Goal: Information Seeking & Learning: Learn about a topic

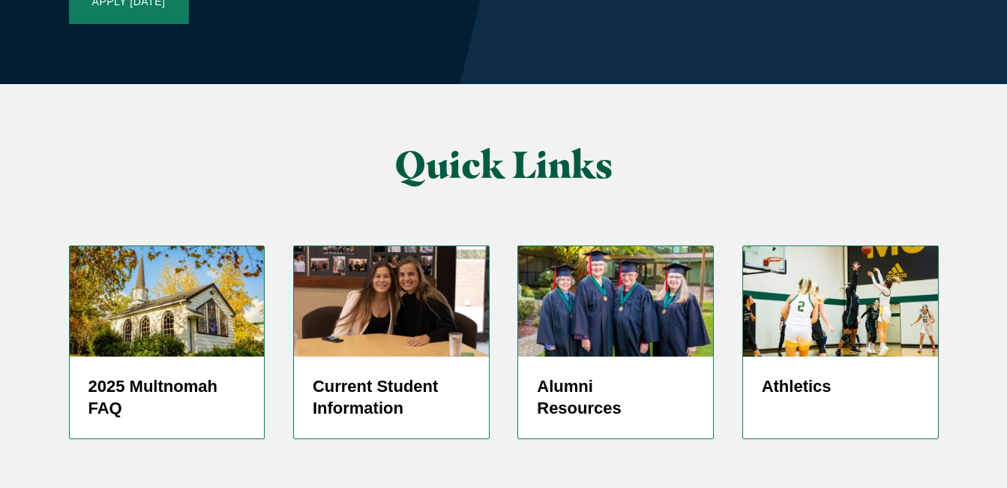
scroll to position [3656, 0]
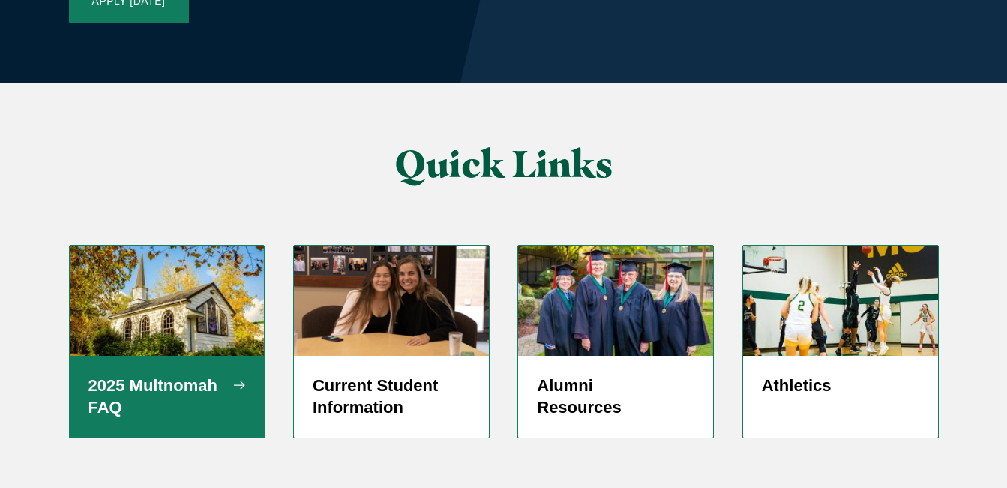
click at [196, 374] on h5 "2025 Multnomah FAQ" at bounding box center [168, 396] width 158 height 45
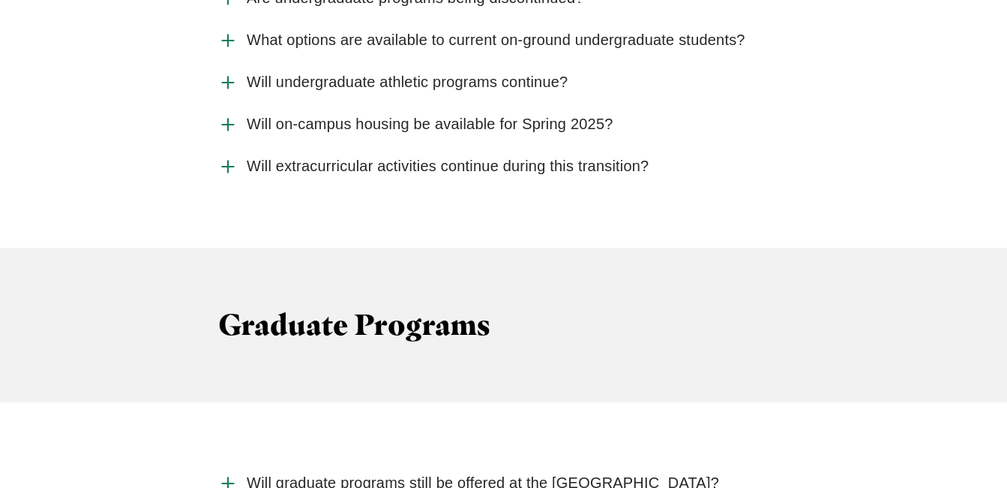
scroll to position [2306, 0]
click at [226, 92] on icon "Accordion" at bounding box center [228, 82] width 20 height 20
click at [0, 0] on input "Will undergraduate athletic programs continue?" at bounding box center [0, 0] width 0 height 0
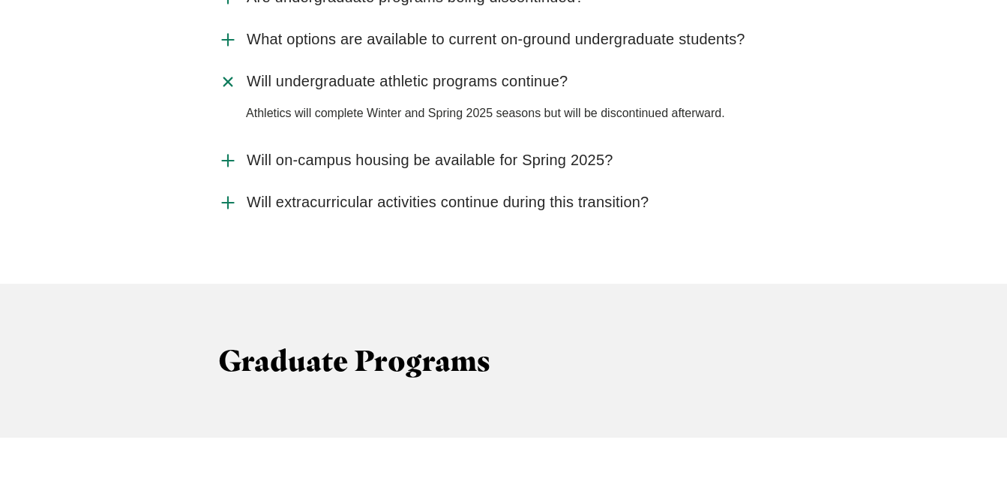
click at [226, 89] on use "Accordion" at bounding box center [228, 82] width 16 height 16
click at [0, 0] on input "Will undergraduate athletic programs continue?" at bounding box center [0, 0] width 0 height 0
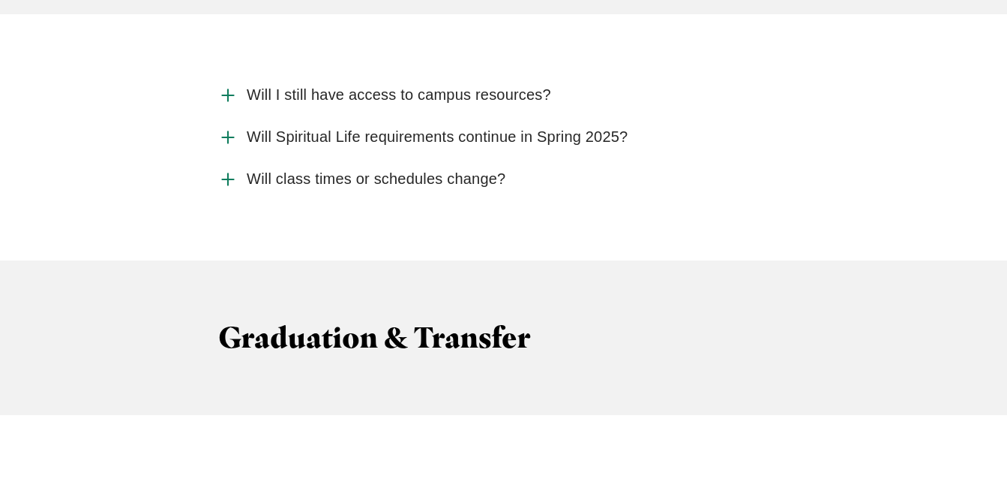
scroll to position [3863, 0]
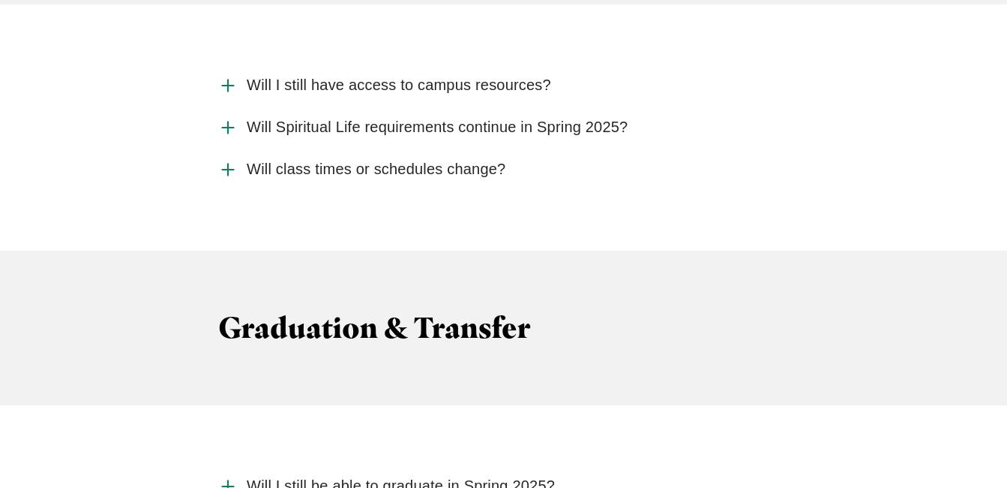
click at [227, 133] on use "Accordion" at bounding box center [227, 127] width 11 height 11
click at [0, 0] on input "Will Spiritual Life requirements continue in Spring 2025?" at bounding box center [0, 0] width 0 height 0
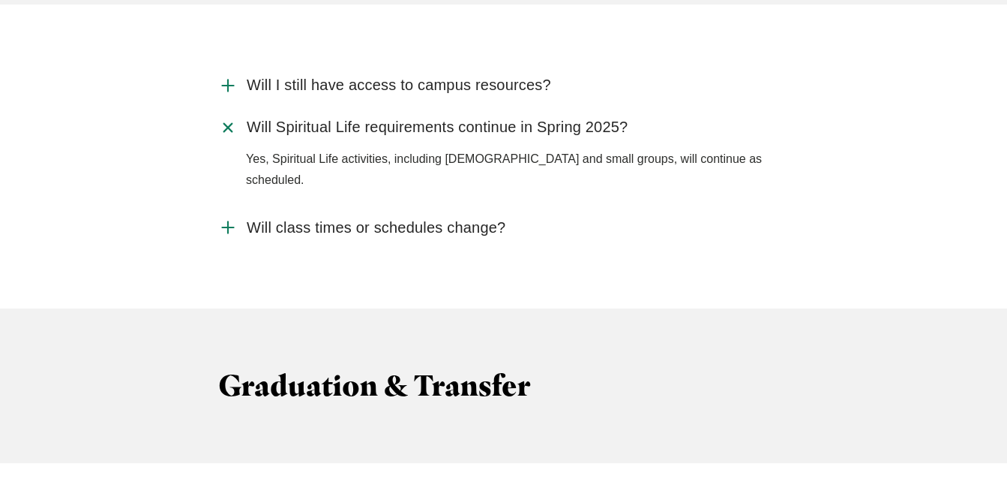
click at [227, 135] on use "Accordion" at bounding box center [228, 127] width 16 height 16
click at [0, 0] on input "Will Spiritual Life requirements continue in Spring 2025?" at bounding box center [0, 0] width 0 height 0
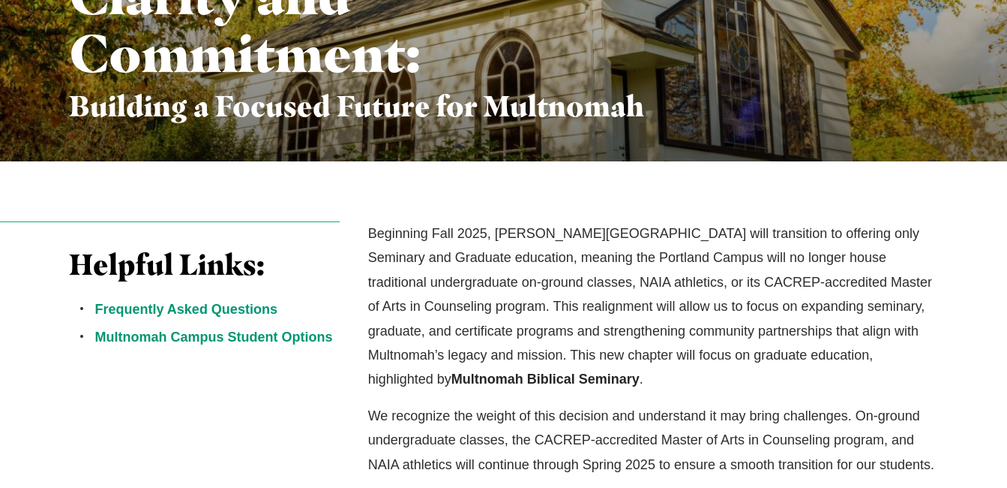
scroll to position [300, 0]
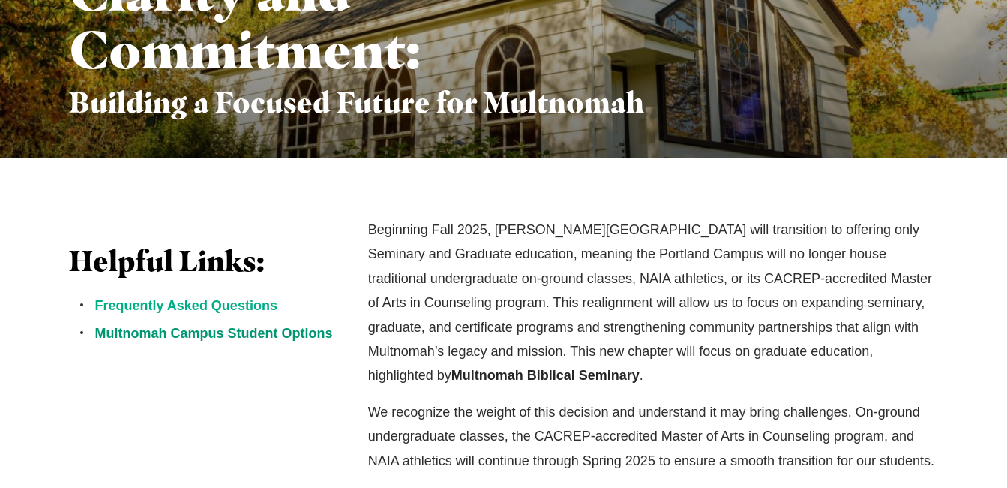
click at [176, 303] on link "Frequently Asked Questions" at bounding box center [186, 305] width 182 height 15
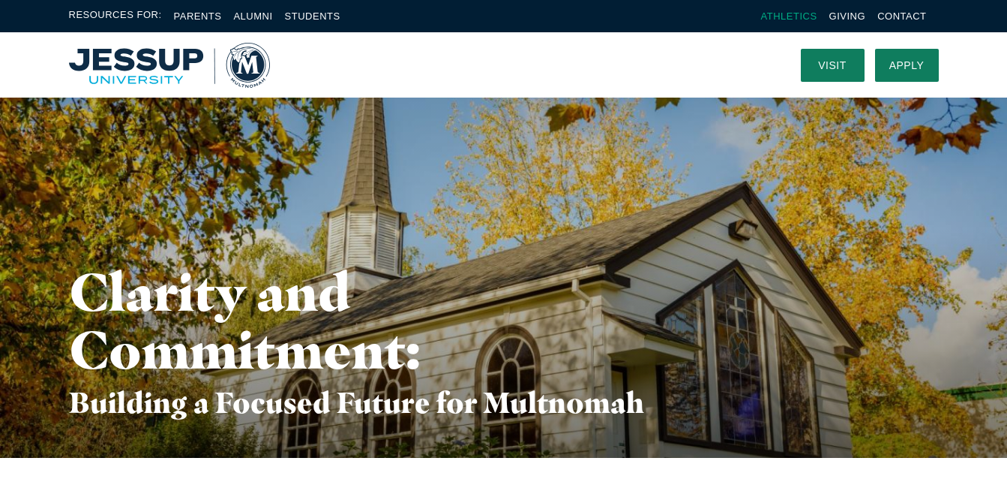
click at [788, 14] on link "Athletics" at bounding box center [789, 16] width 56 height 11
click at [181, 14] on link "Parents" at bounding box center [198, 16] width 48 height 11
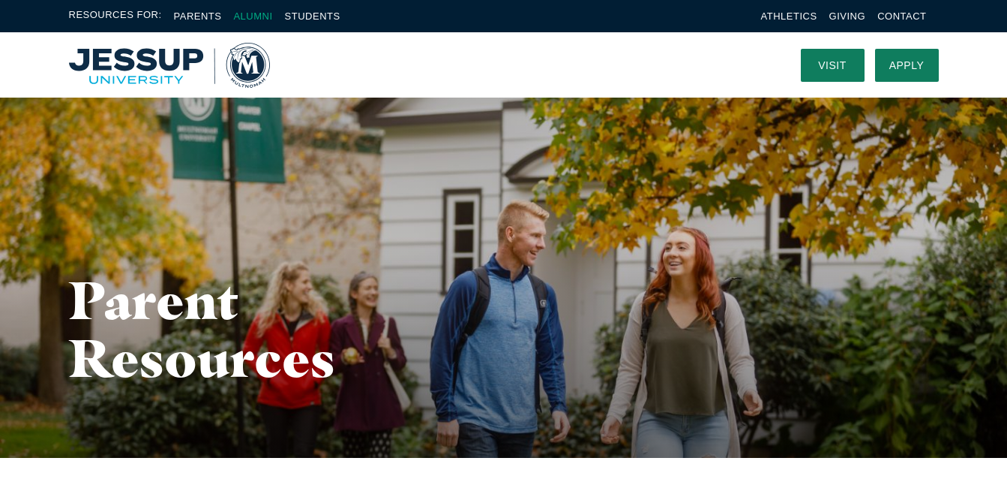
click at [241, 15] on link "Alumni" at bounding box center [252, 16] width 39 height 11
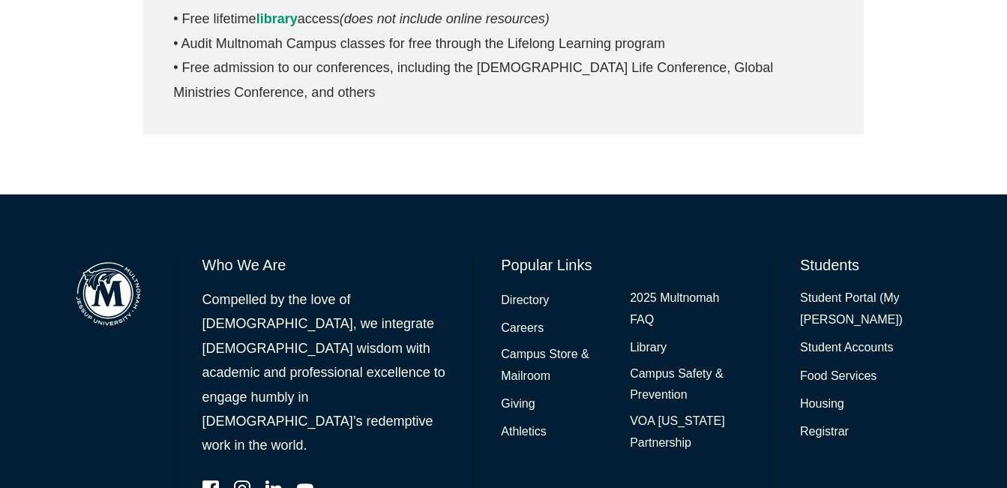
scroll to position [881, 0]
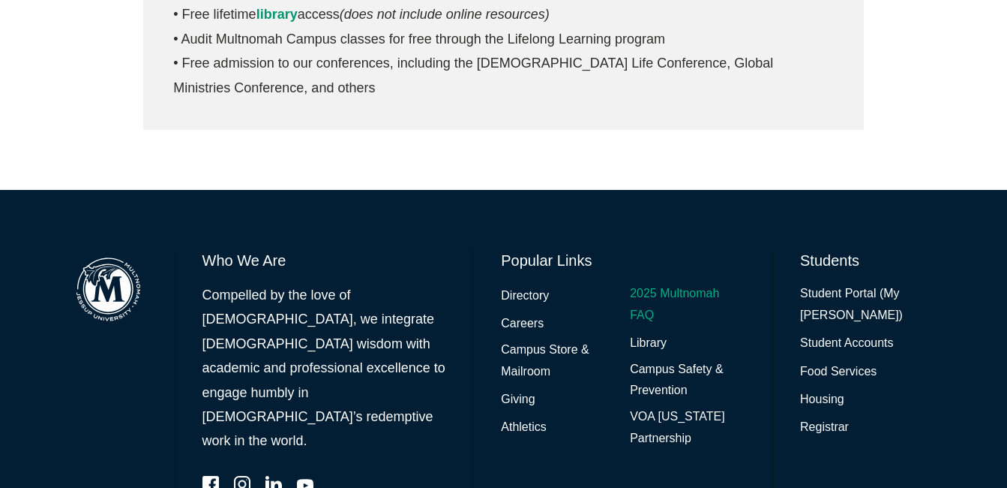
click at [644, 314] on link "2025 Multnomah FAQ" at bounding box center [688, 305] width 116 height 44
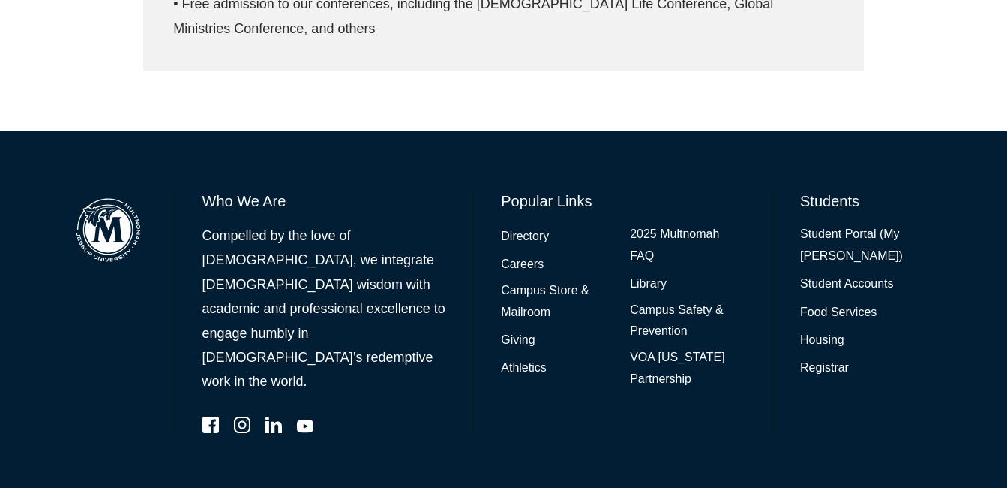
scroll to position [950, 0]
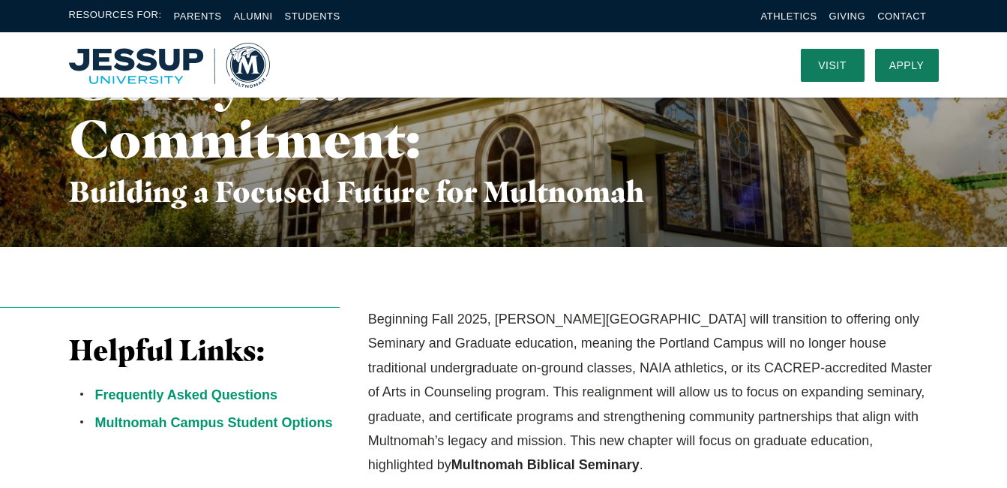
scroll to position [206, 0]
